Goal: Information Seeking & Learning: Learn about a topic

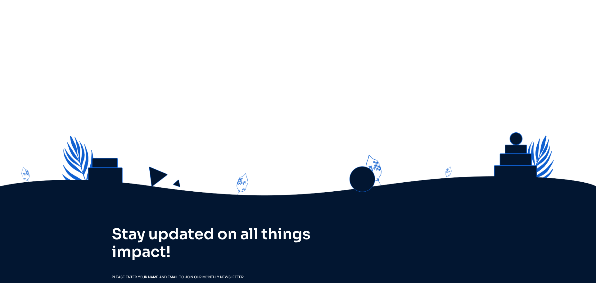
scroll to position [1712, 0]
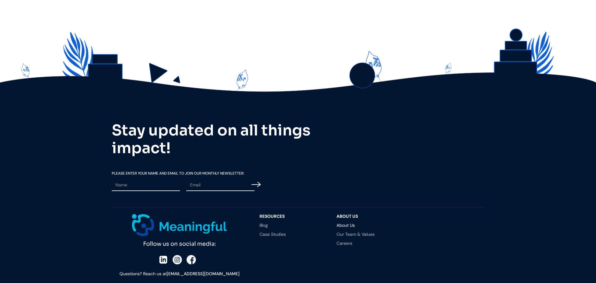
click at [346, 225] on link "About Us" at bounding box center [369, 225] width 65 height 4
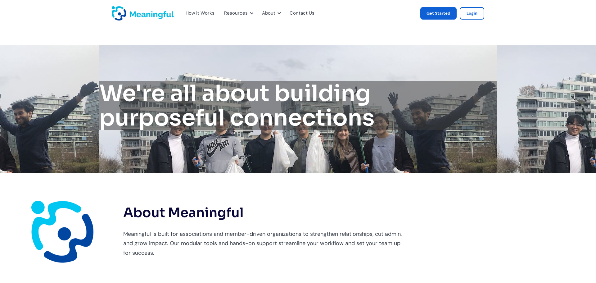
click at [446, 16] on link "Get Started" at bounding box center [439, 13] width 36 height 12
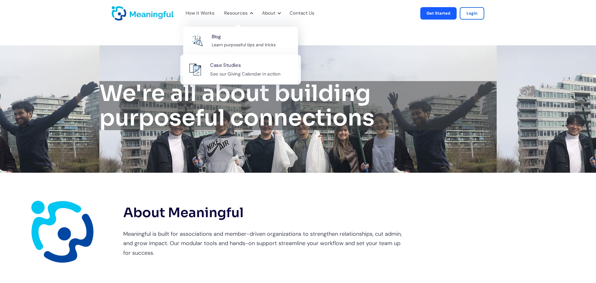
click at [246, 68] on div "Case Studies See our Giving Calendar in action" at bounding box center [252, 69] width 84 height 17
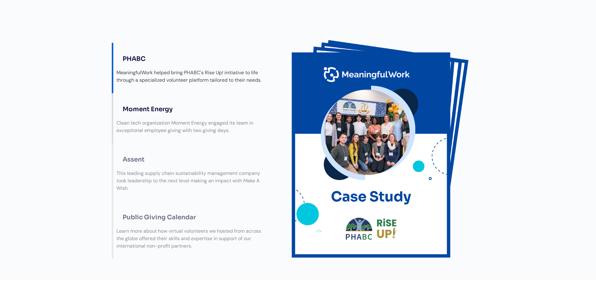
scroll to position [150, 0]
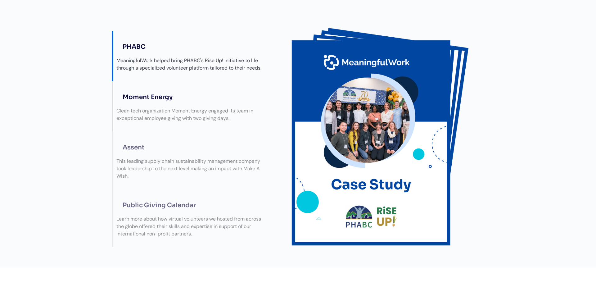
click at [199, 104] on div "Clean tech organization Moment Energy engaged its team in exceptional employee …" at bounding box center [194, 114] width 156 height 21
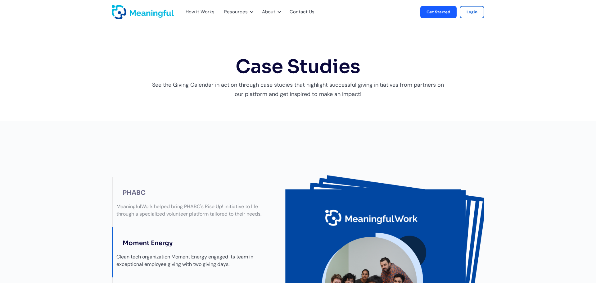
scroll to position [0, 0]
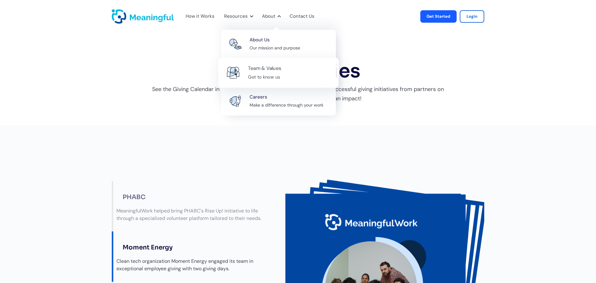
click at [267, 72] on div "Team & Values" at bounding box center [264, 68] width 33 height 8
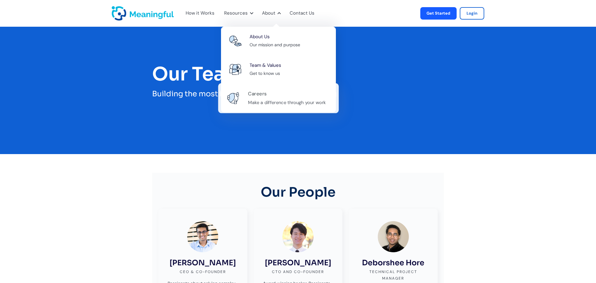
click at [249, 92] on div "Careers" at bounding box center [257, 94] width 19 height 8
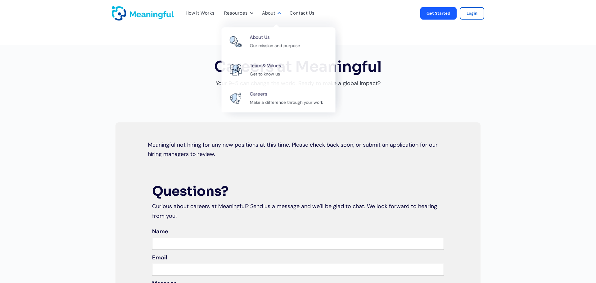
click at [277, 14] on div at bounding box center [279, 13] width 5 height 5
click at [264, 39] on div "About Us" at bounding box center [258, 37] width 21 height 8
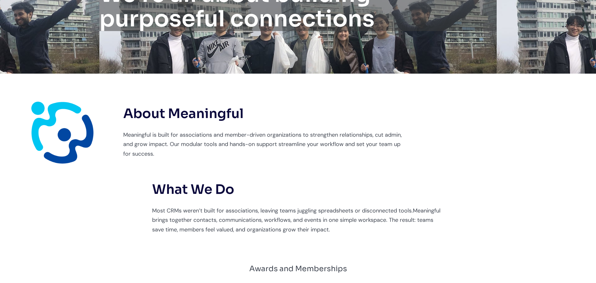
scroll to position [116, 0]
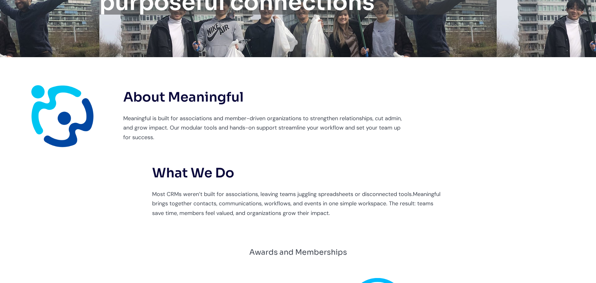
drag, startPoint x: 170, startPoint y: 148, endPoint x: 125, endPoint y: 120, distance: 53.3
click at [125, 120] on div "About Meaningful Meaningful is built for associations and member-driven organiz…" at bounding box center [298, 145] width 596 height 176
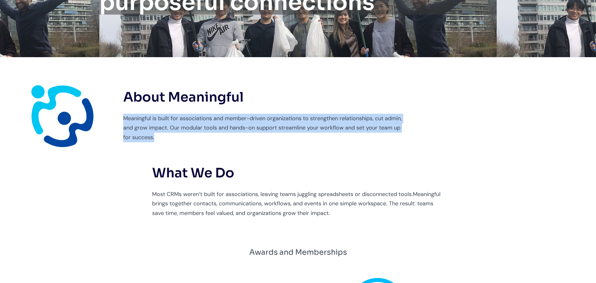
drag, startPoint x: 125, startPoint y: 119, endPoint x: 156, endPoint y: 139, distance: 36.5
click at [156, 139] on p "Meaningful is built for associations and member-driven organizations to strengt…" at bounding box center [263, 128] width 280 height 29
copy p "Meaningful is built for associations and member-driven organizations to strengt…"
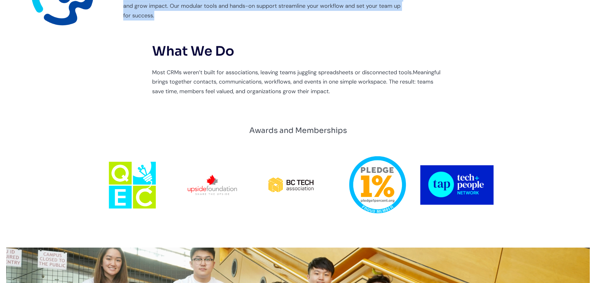
scroll to position [0, 0]
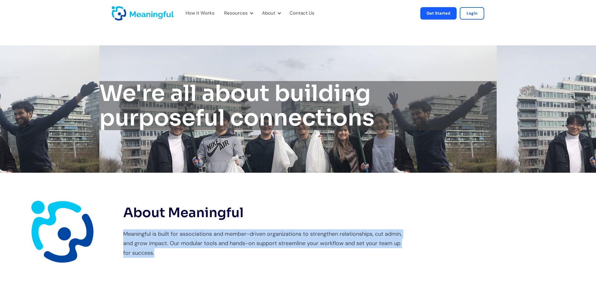
click at [205, 13] on div "How it Works" at bounding box center [200, 13] width 29 height 8
click at [148, 16] on img "home" at bounding box center [143, 13] width 62 height 14
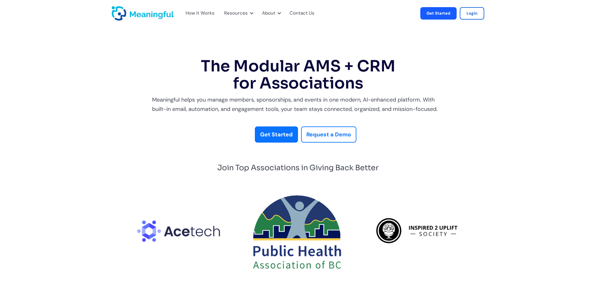
click at [319, 136] on strong "Request a Demo" at bounding box center [329, 134] width 45 height 7
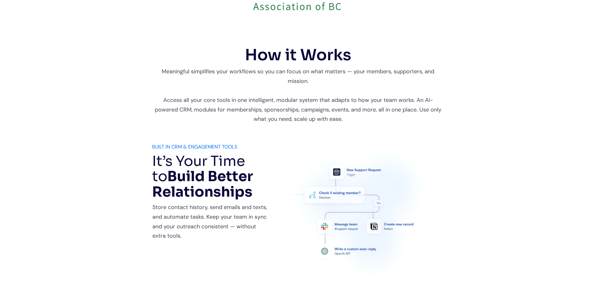
scroll to position [263, 0]
